Goal: Information Seeking & Learning: Learn about a topic

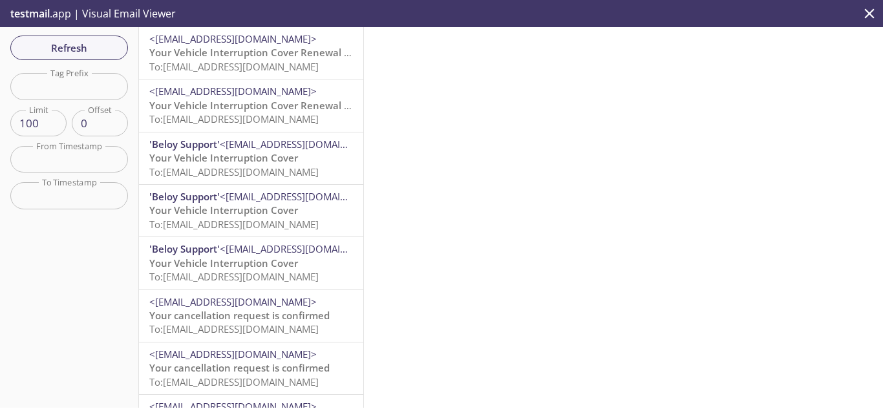
click at [257, 48] on span "Your Vehicle Interruption Cover Renewal is Approaching" at bounding box center [280, 52] width 263 height 13
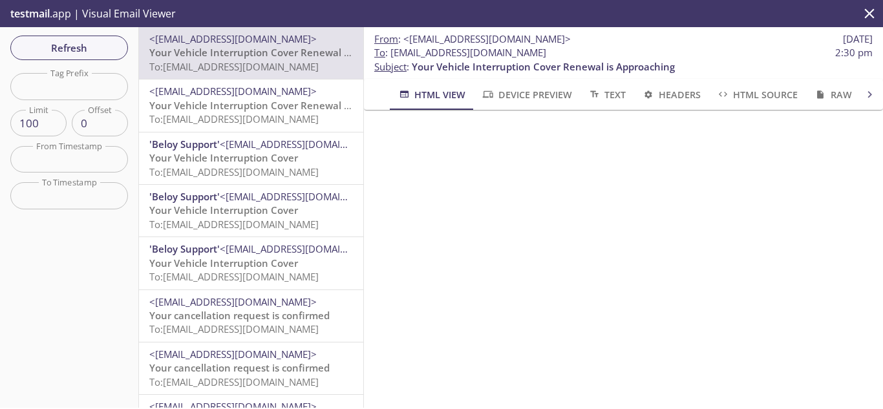
scroll to position [517, 0]
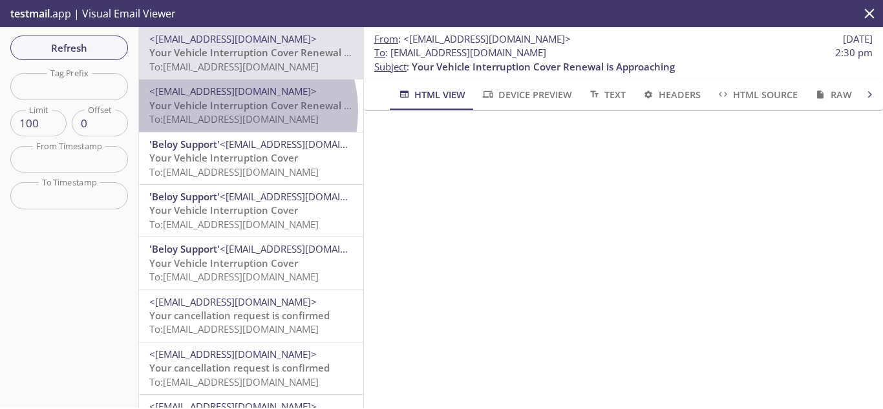
click at [224, 111] on span "Your Vehicle Interruption Cover Renewal is Approaching" at bounding box center [280, 105] width 263 height 13
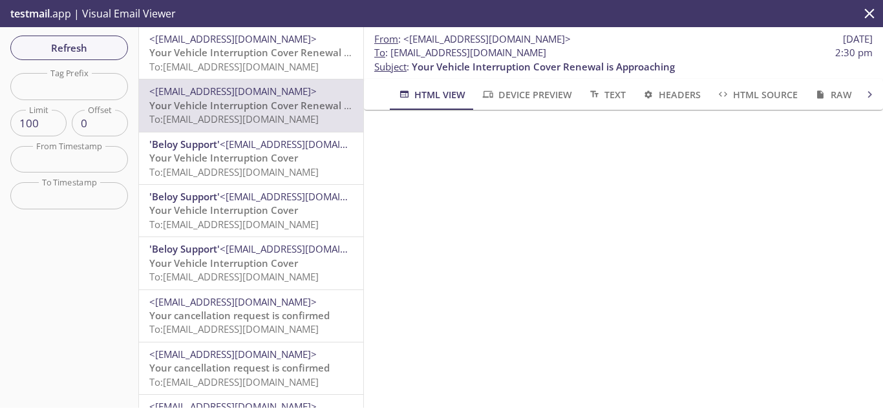
scroll to position [452, 0]
click at [251, 69] on span "To: [EMAIL_ADDRESS][DOMAIN_NAME]" at bounding box center [233, 66] width 169 height 13
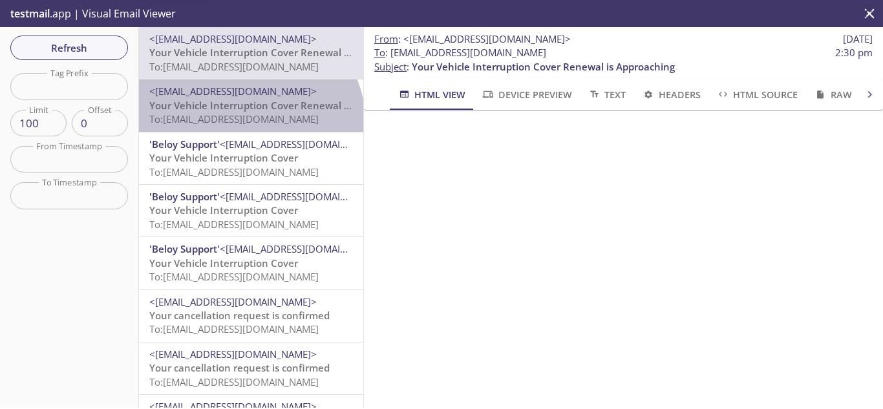
click at [248, 123] on span "To: [EMAIL_ADDRESS][DOMAIN_NAME]" at bounding box center [233, 118] width 169 height 13
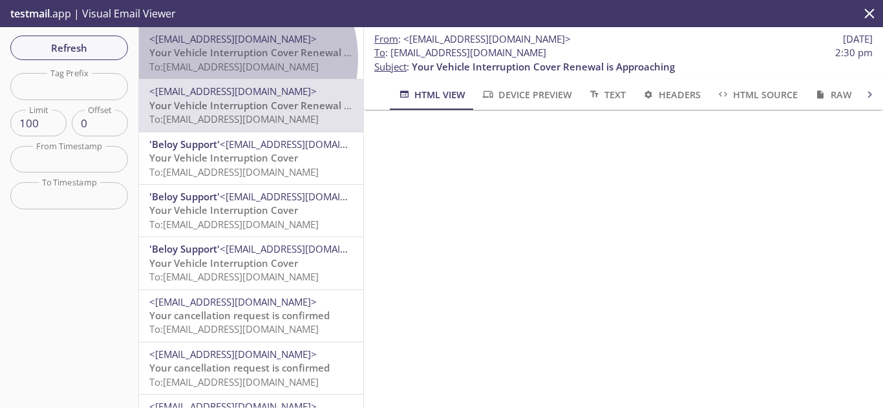
click at [227, 59] on span "Your Vehicle Interruption Cover Renewal is Approaching" at bounding box center [280, 52] width 263 height 13
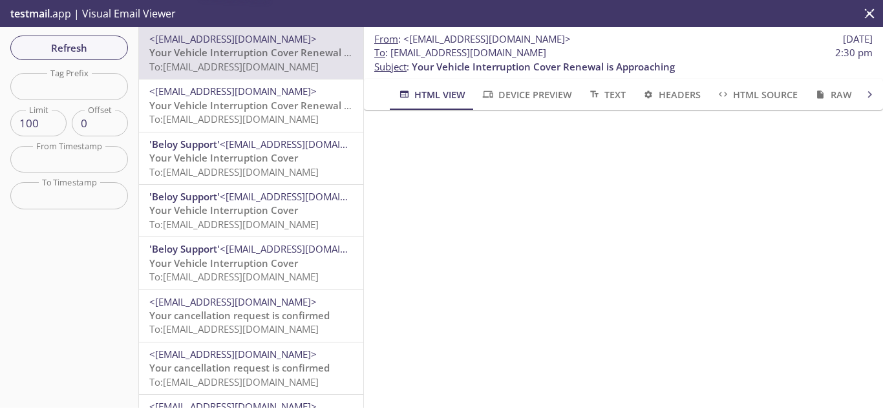
click at [256, 103] on span "Your Vehicle Interruption Cover Renewal is Approaching" at bounding box center [280, 105] width 263 height 13
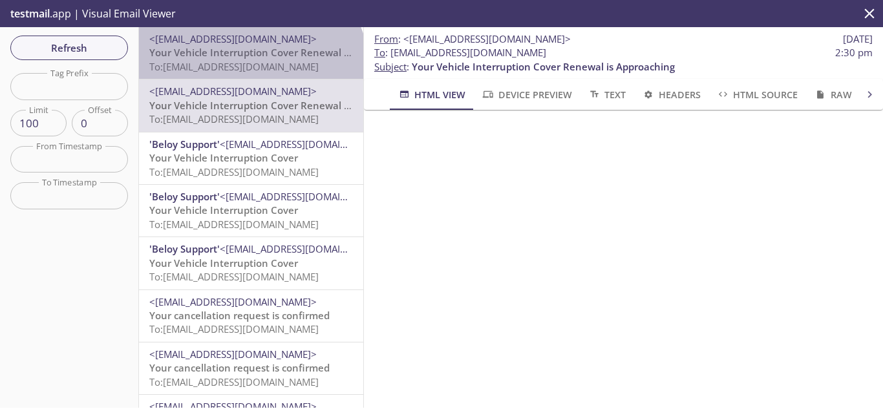
click at [249, 72] on span "To: [EMAIL_ADDRESS][DOMAIN_NAME]" at bounding box center [233, 66] width 169 height 13
